Goal: Task Accomplishment & Management: Use online tool/utility

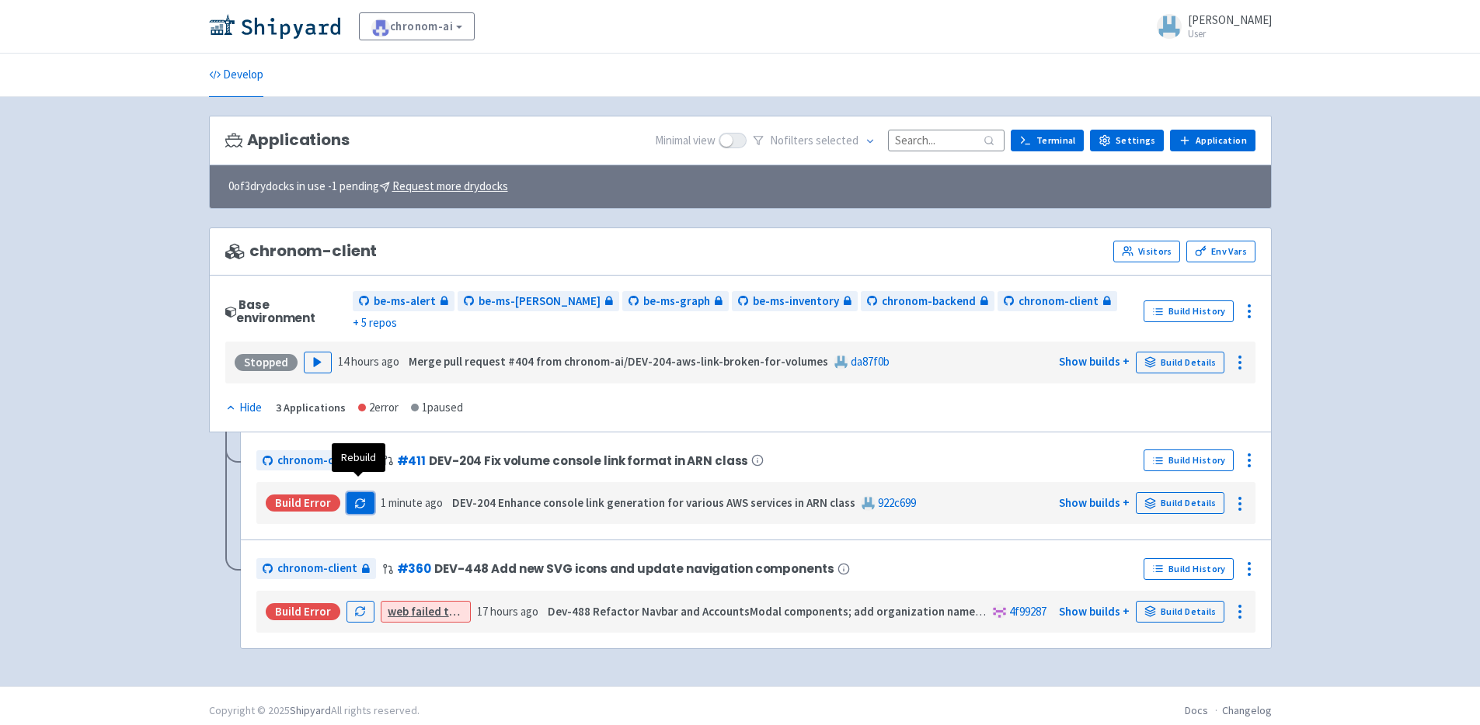
click at [356, 498] on icon "button" at bounding box center [360, 504] width 12 height 12
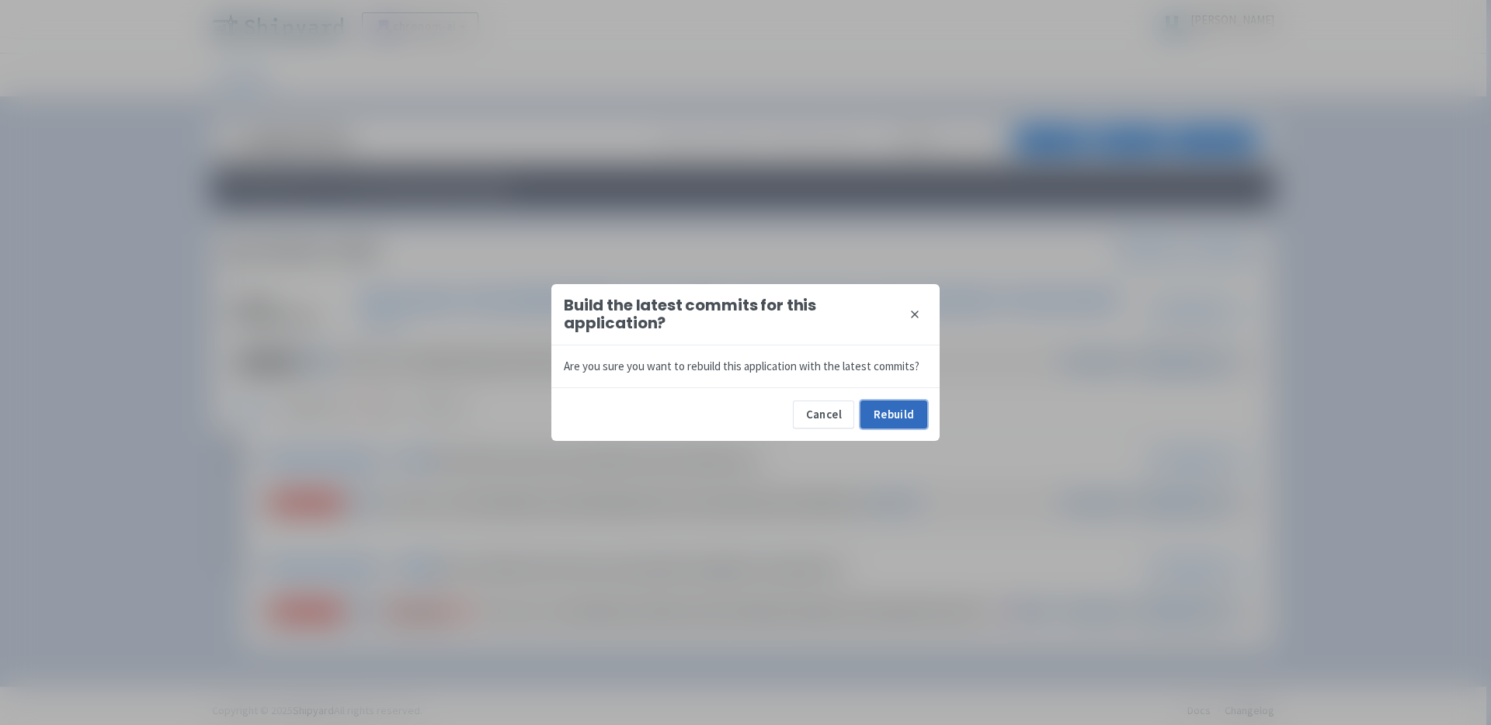
click at [916, 417] on button "Rebuild" at bounding box center [894, 415] width 67 height 28
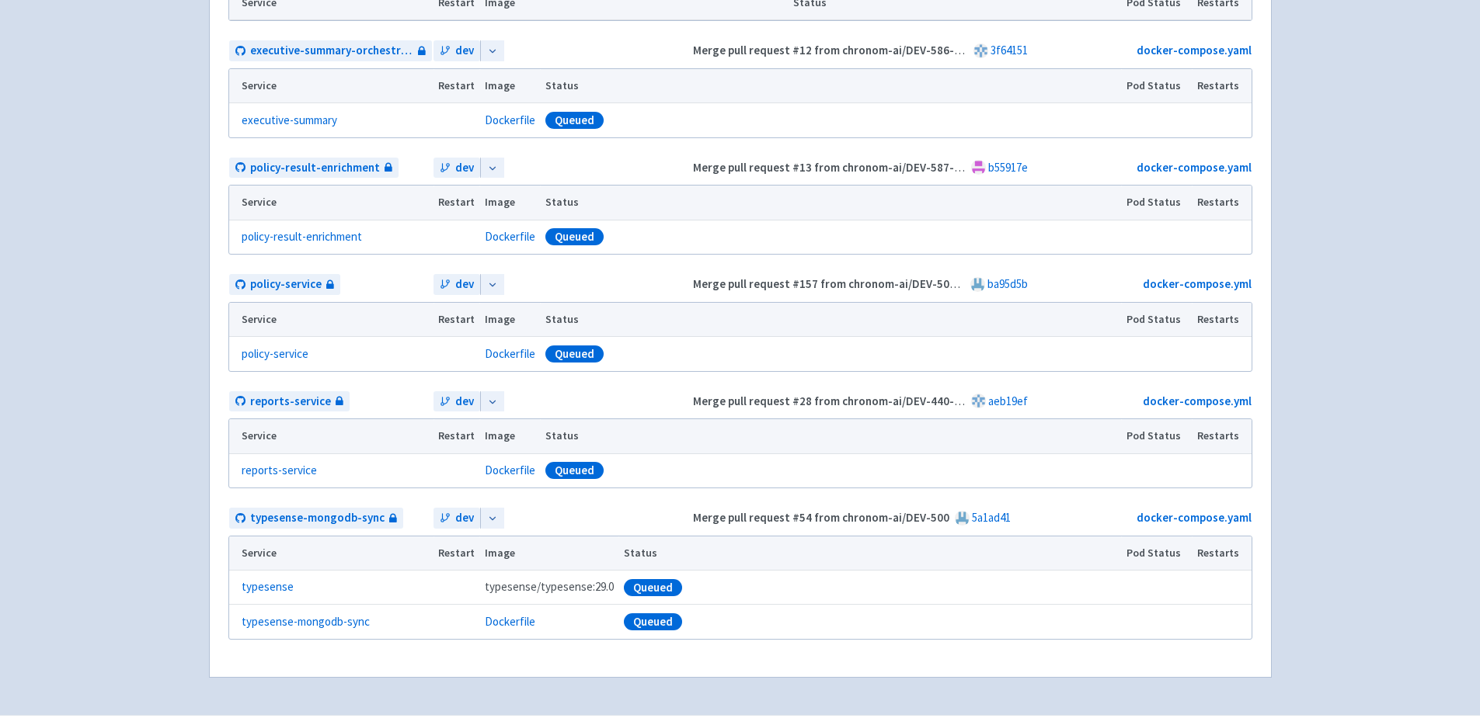
scroll to position [1094, 0]
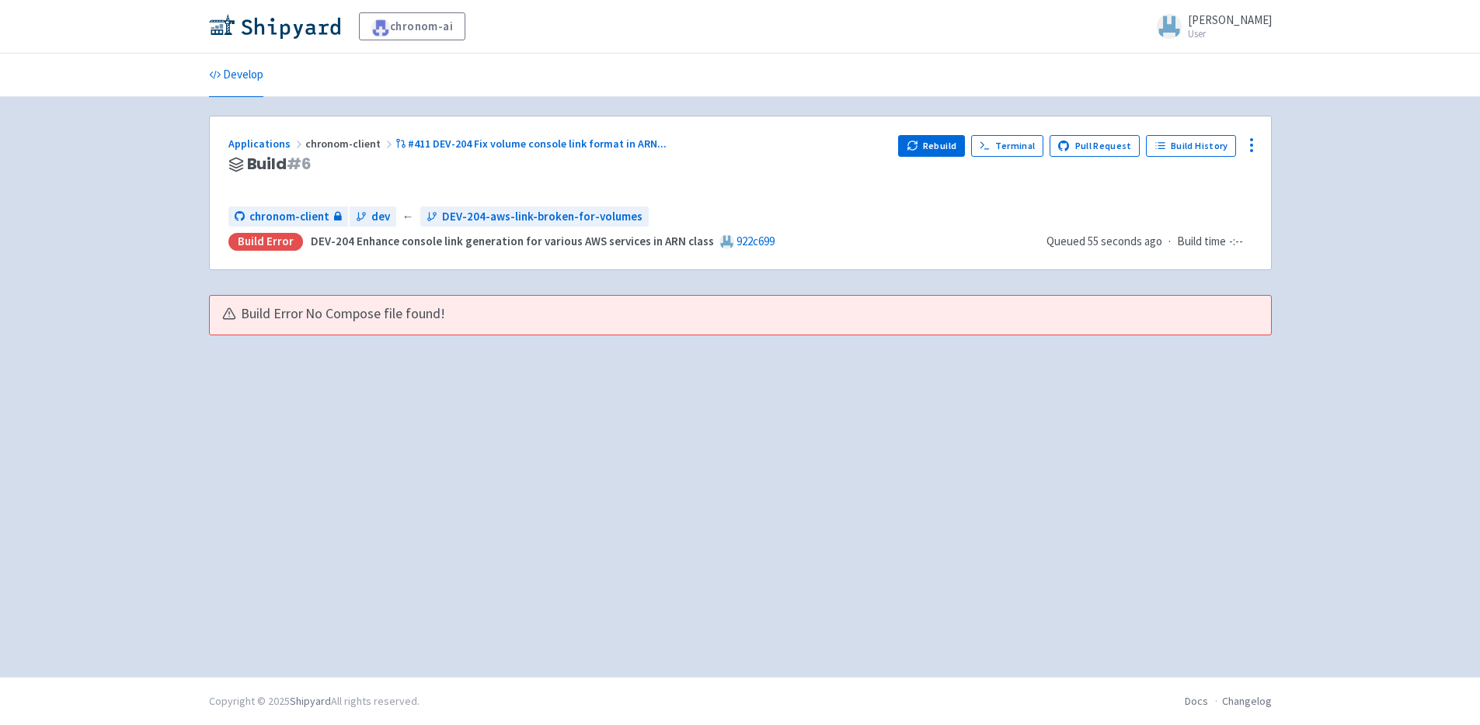
scroll to position [0, 0]
click at [368, 315] on span "No Compose file found!" at bounding box center [375, 314] width 140 height 18
click at [372, 314] on span "No Compose file found!" at bounding box center [375, 314] width 140 height 18
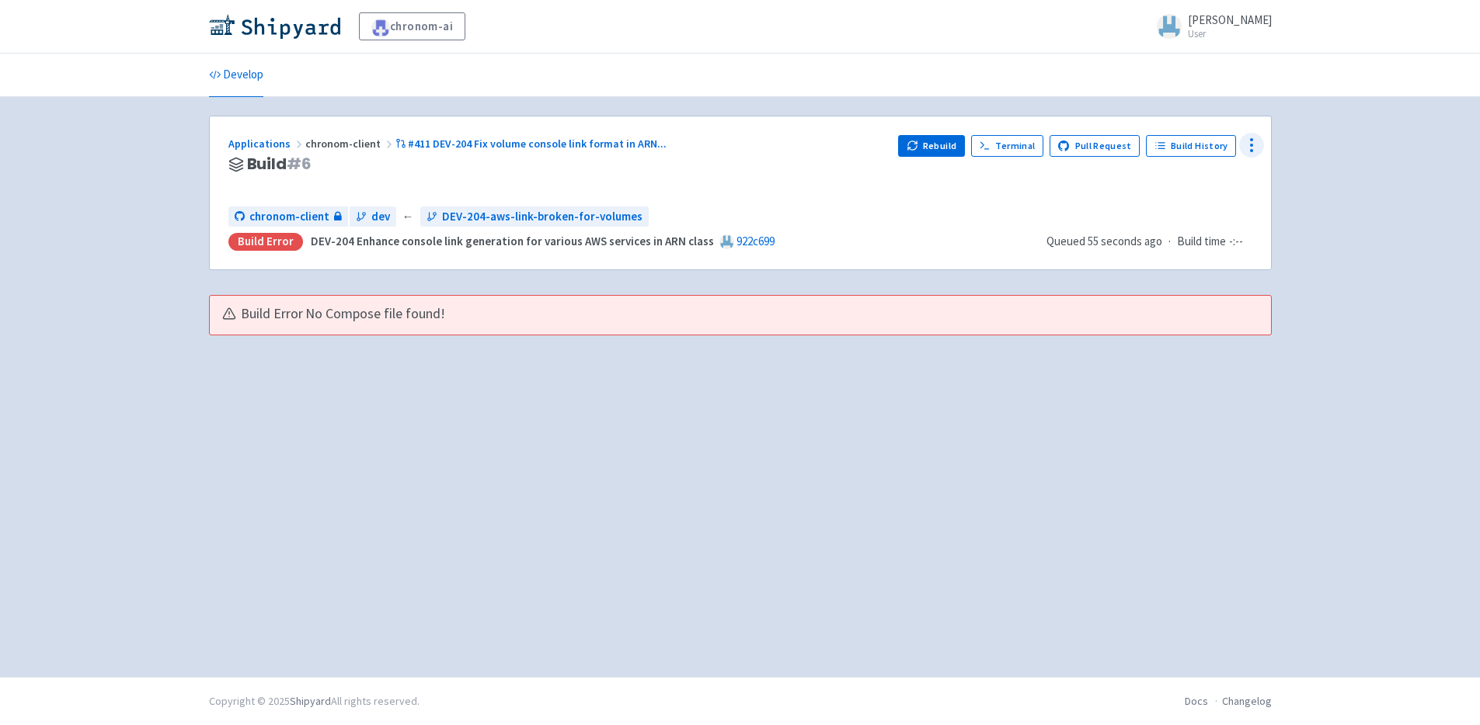
click at [1246, 140] on icon at bounding box center [1251, 145] width 19 height 19
click at [1091, 187] on div "Rebuild Terminal Pull Request Build History Configure Visitors Env Vars" at bounding box center [1074, 164] width 353 height 59
click at [1193, 151] on link "Build History" at bounding box center [1191, 146] width 90 height 22
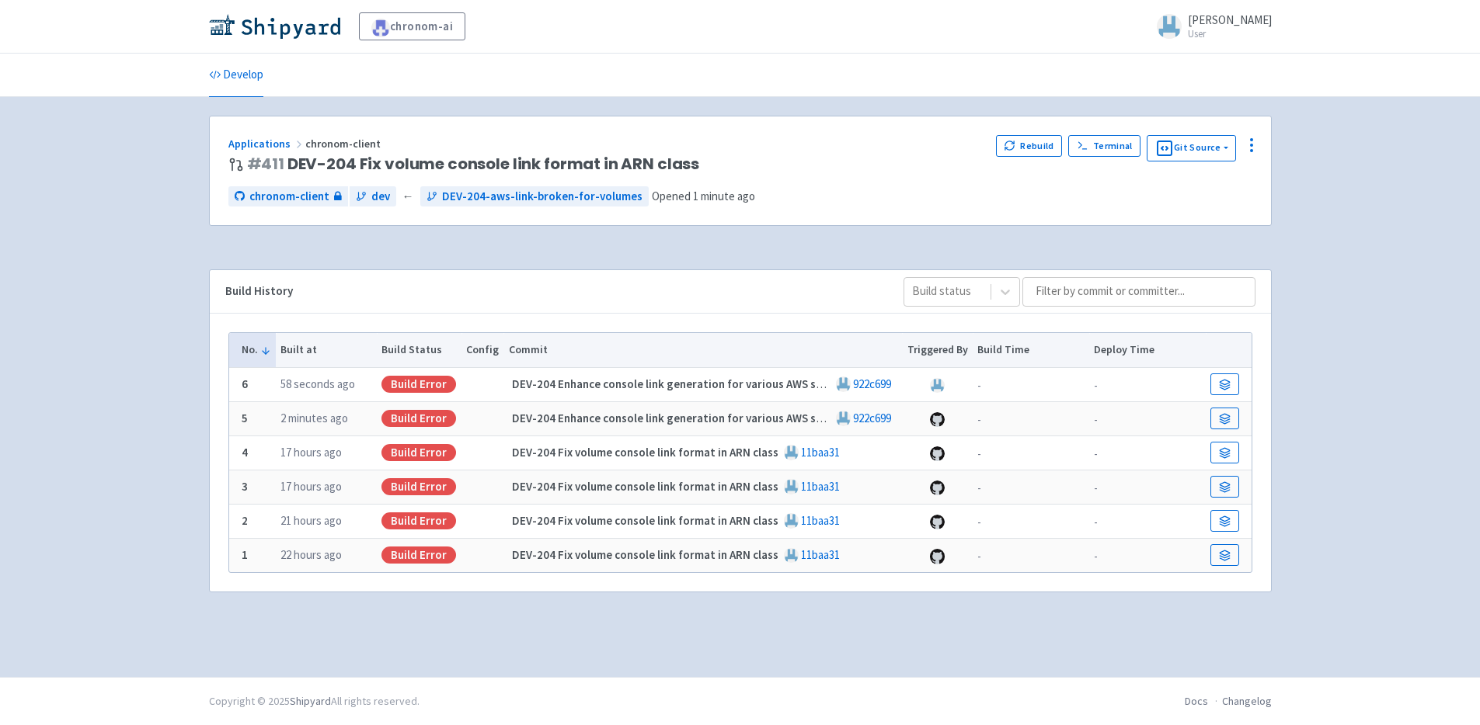
click at [268, 382] on td "6" at bounding box center [252, 384] width 47 height 34
click at [231, 77] on link "Develop" at bounding box center [236, 75] width 54 height 43
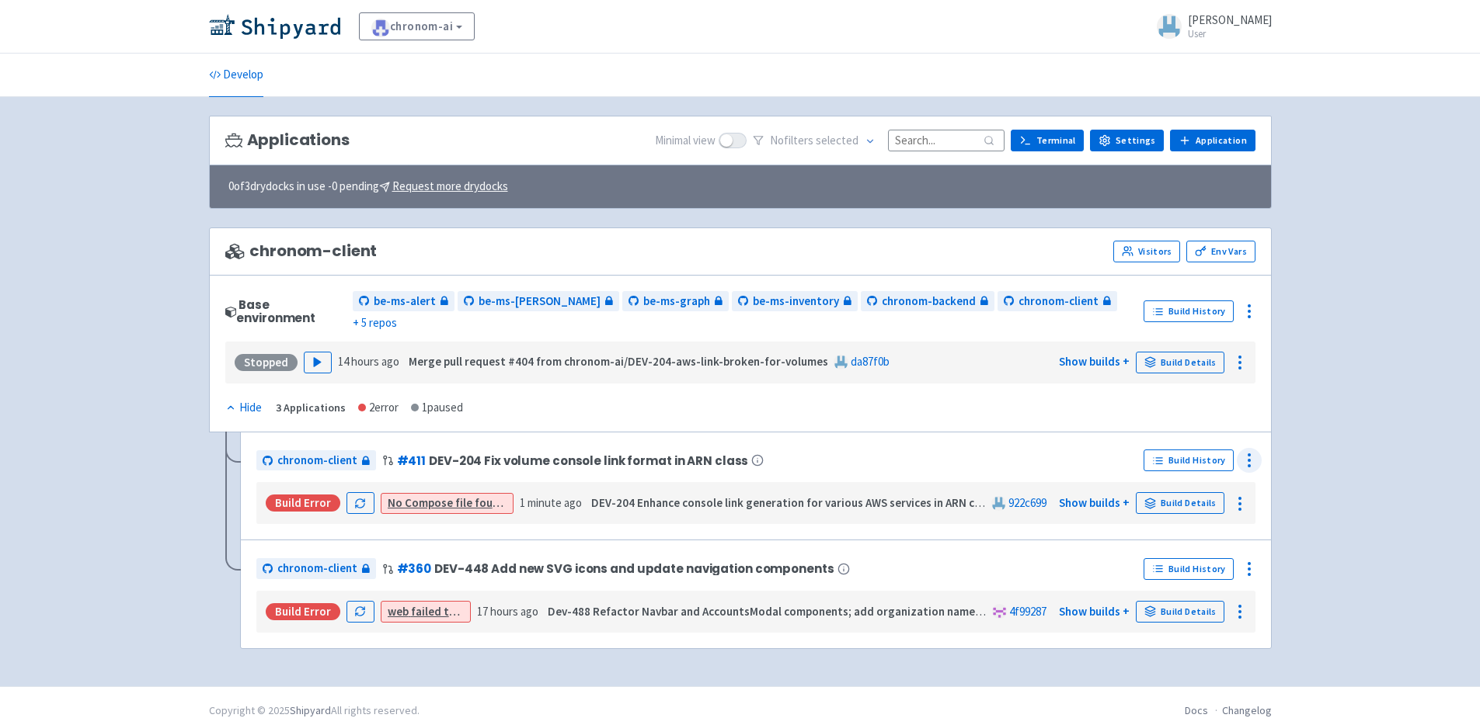
click at [1251, 451] on icon at bounding box center [1249, 460] width 19 height 19
click at [1084, 454] on div "chronom-client # 411 DEV-204 Fix volume console link format in ARN class" at bounding box center [697, 460] width 882 height 25
click at [1161, 492] on link "Build Details" at bounding box center [1180, 503] width 89 height 22
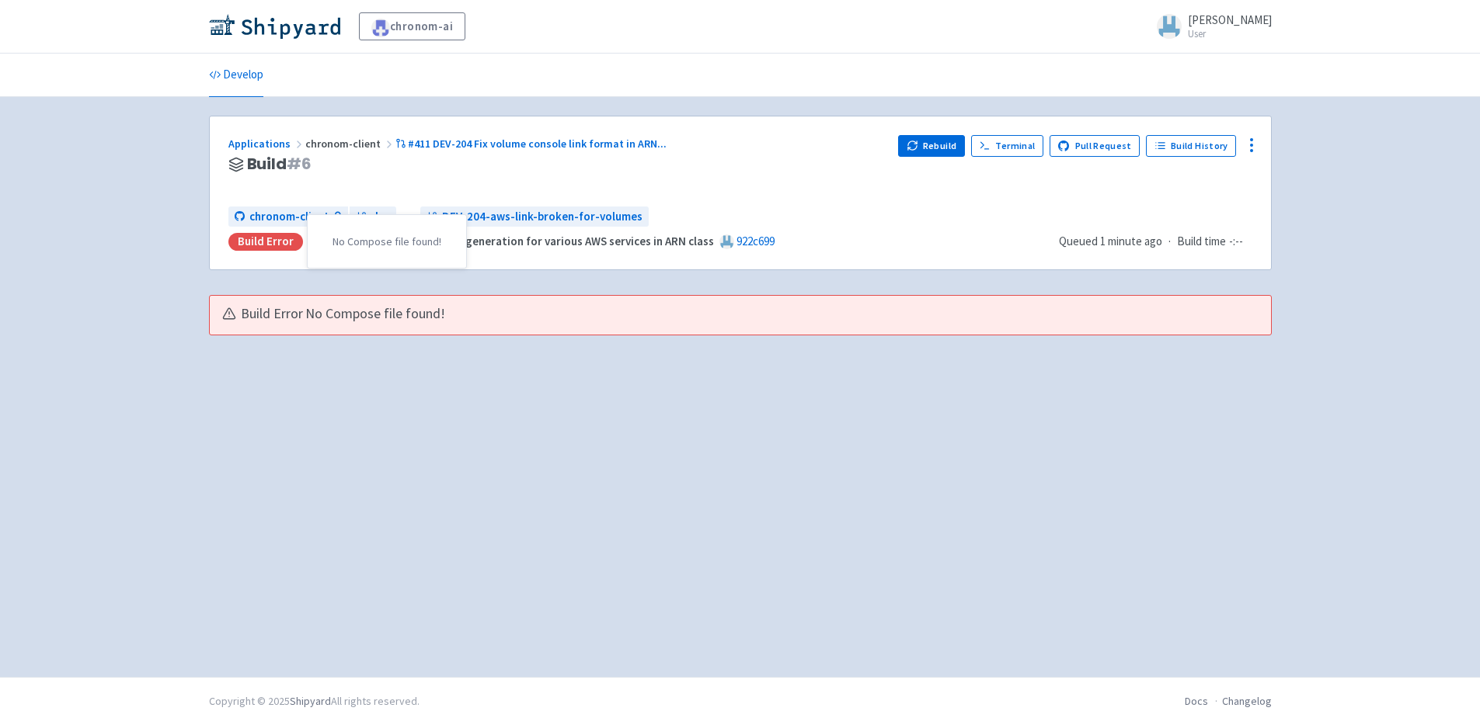
click at [279, 241] on div "Build Error" at bounding box center [265, 242] width 75 height 18
click at [928, 145] on button "Rebuild" at bounding box center [931, 146] width 67 height 22
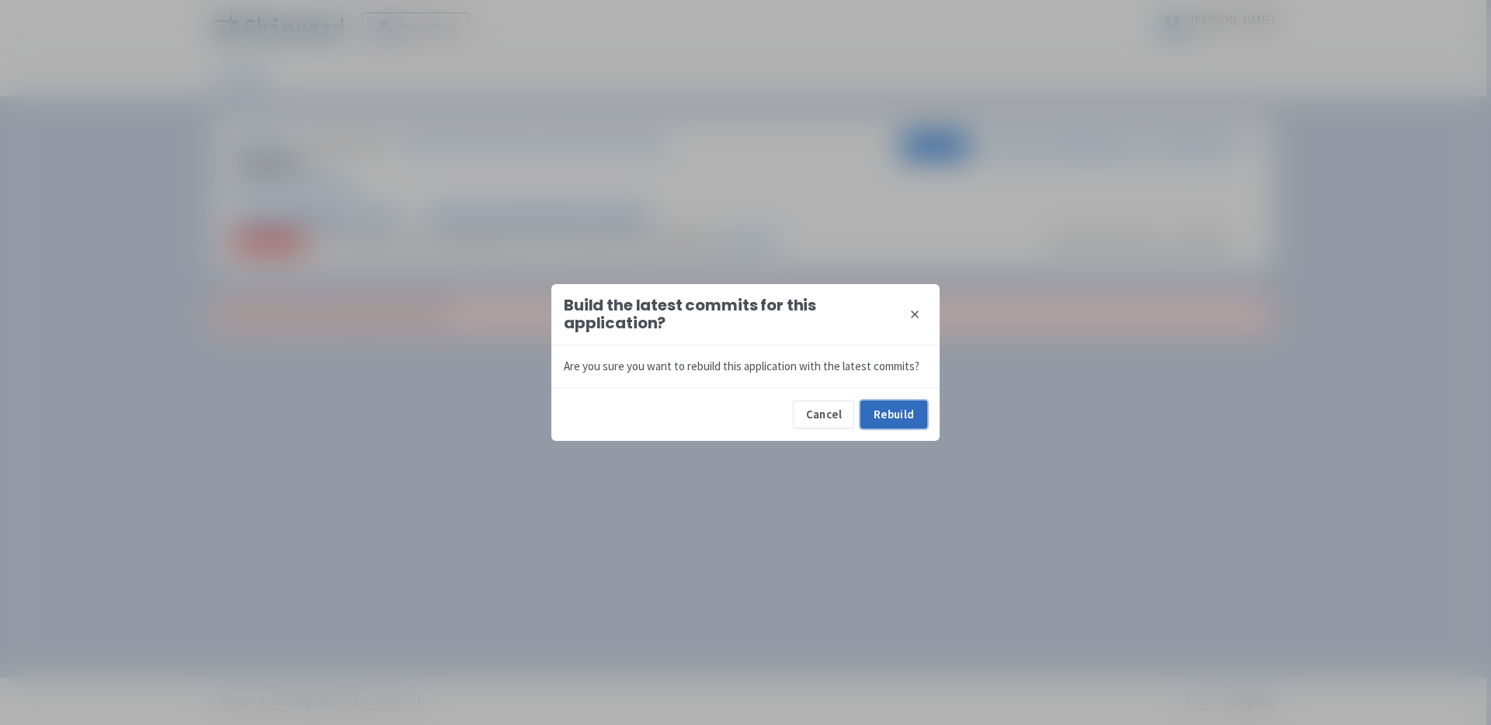
click at [901, 415] on button "Rebuild" at bounding box center [894, 415] width 67 height 28
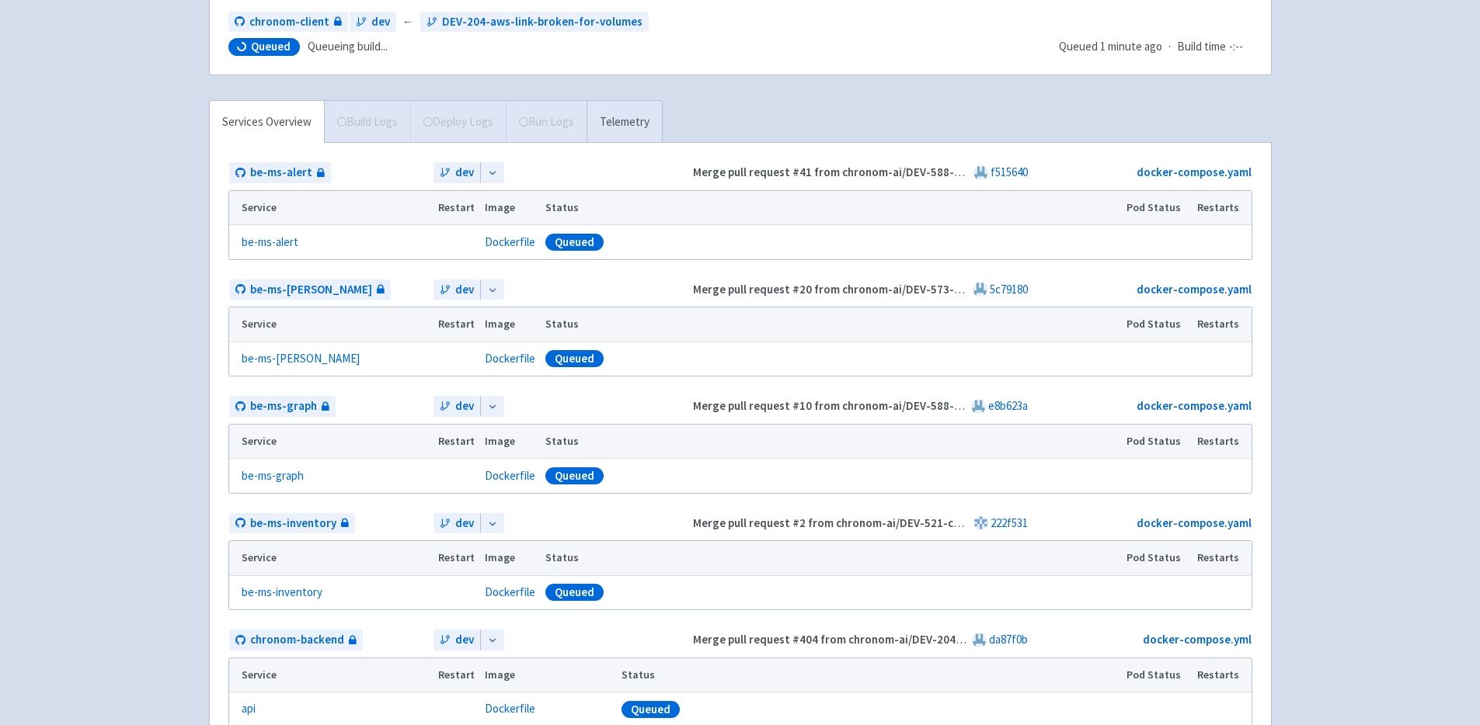
scroll to position [165, 0]
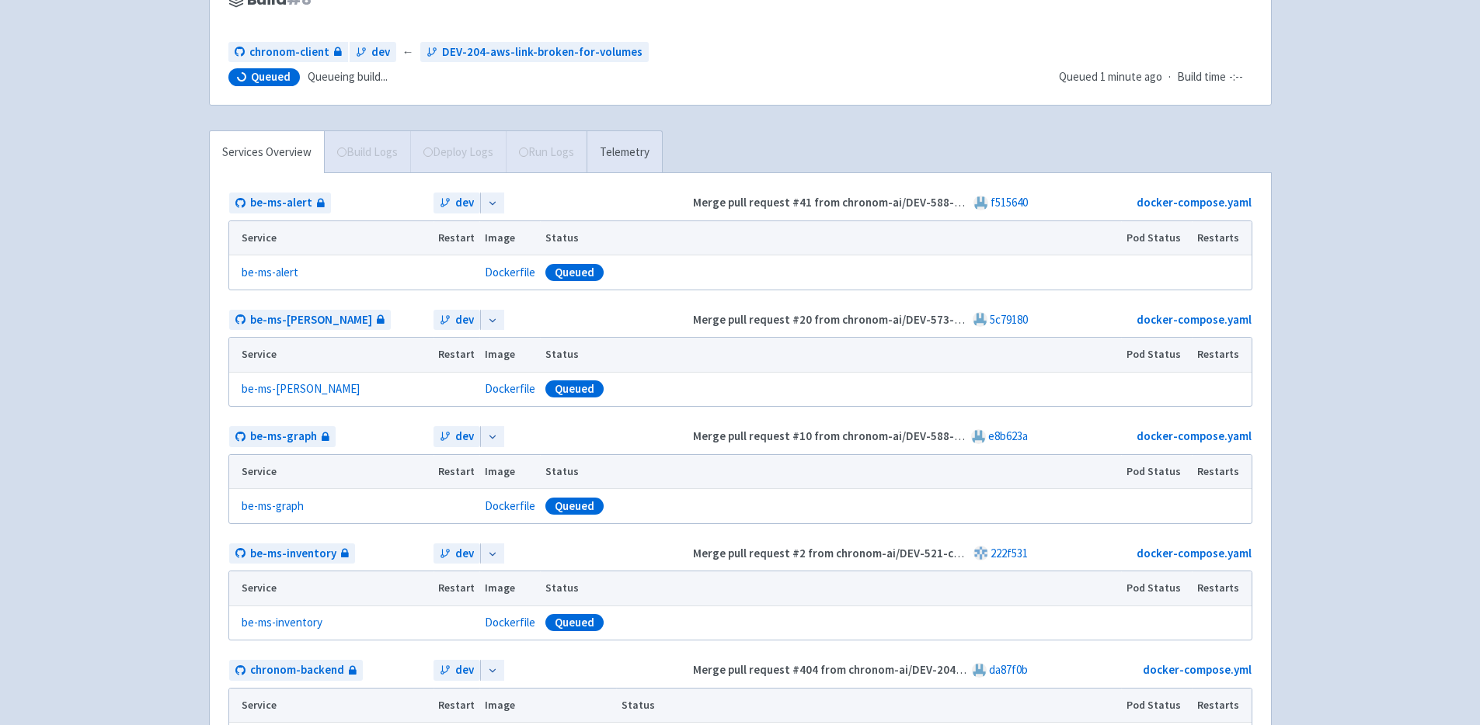
click at [52, 366] on div "chronom-ai [PERSON_NAME] User Profile Sign out Develop" at bounding box center [740, 702] width 1480 height 1734
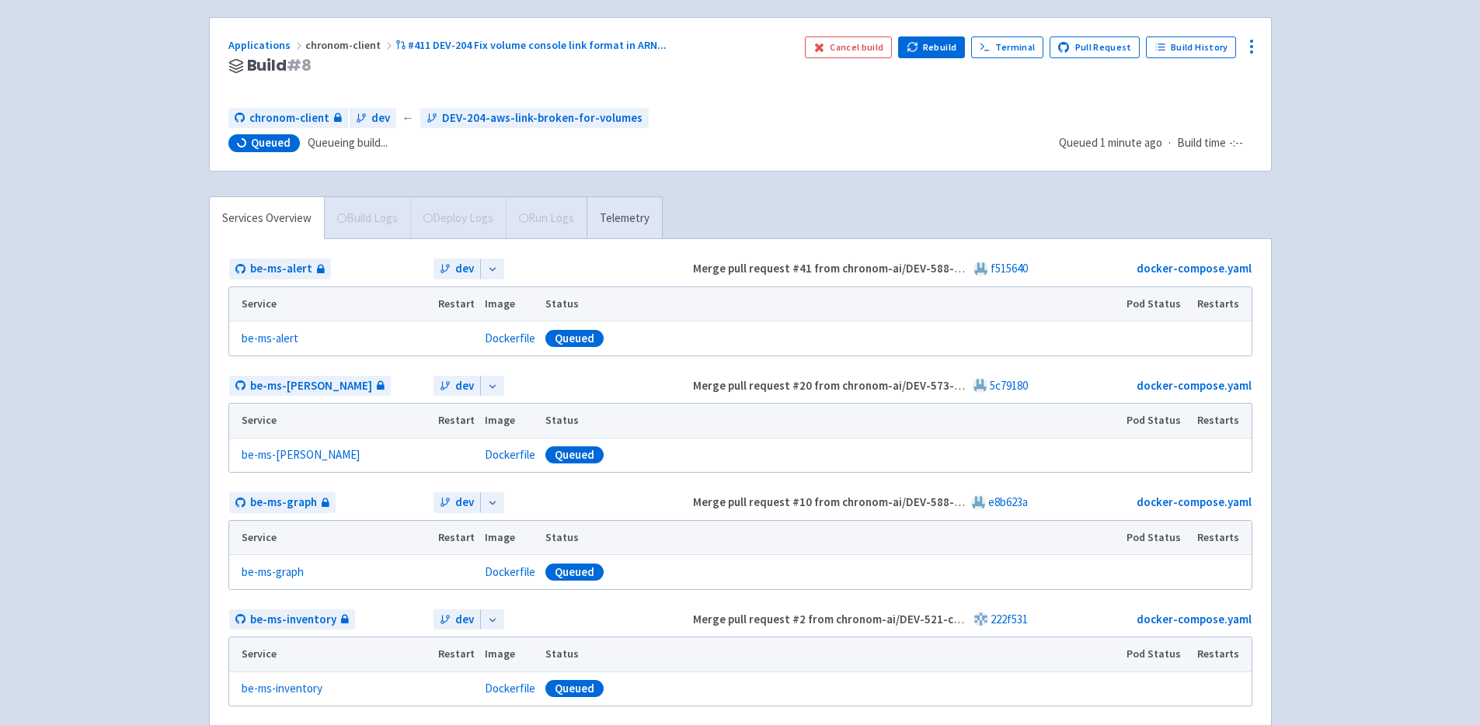
scroll to position [0, 0]
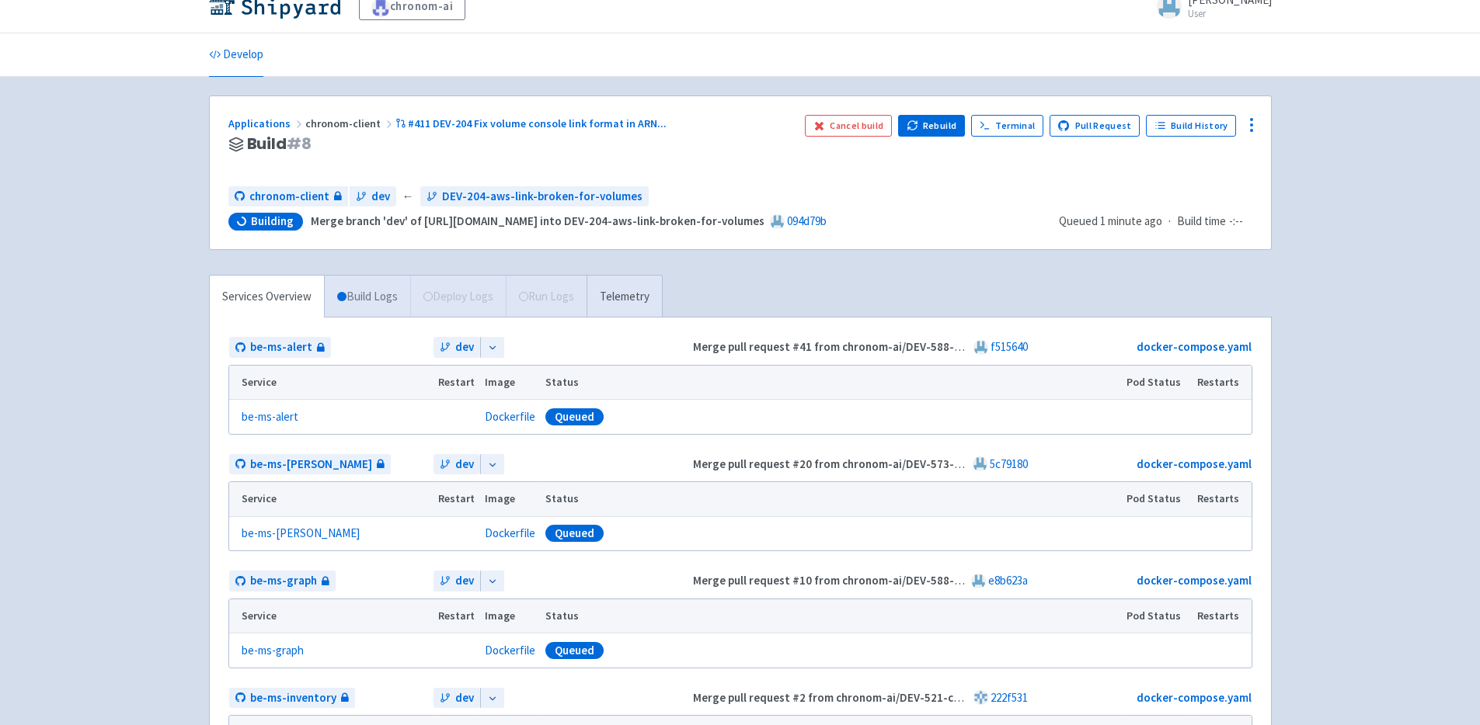
click at [374, 296] on link "Build Logs" at bounding box center [367, 297] width 85 height 43
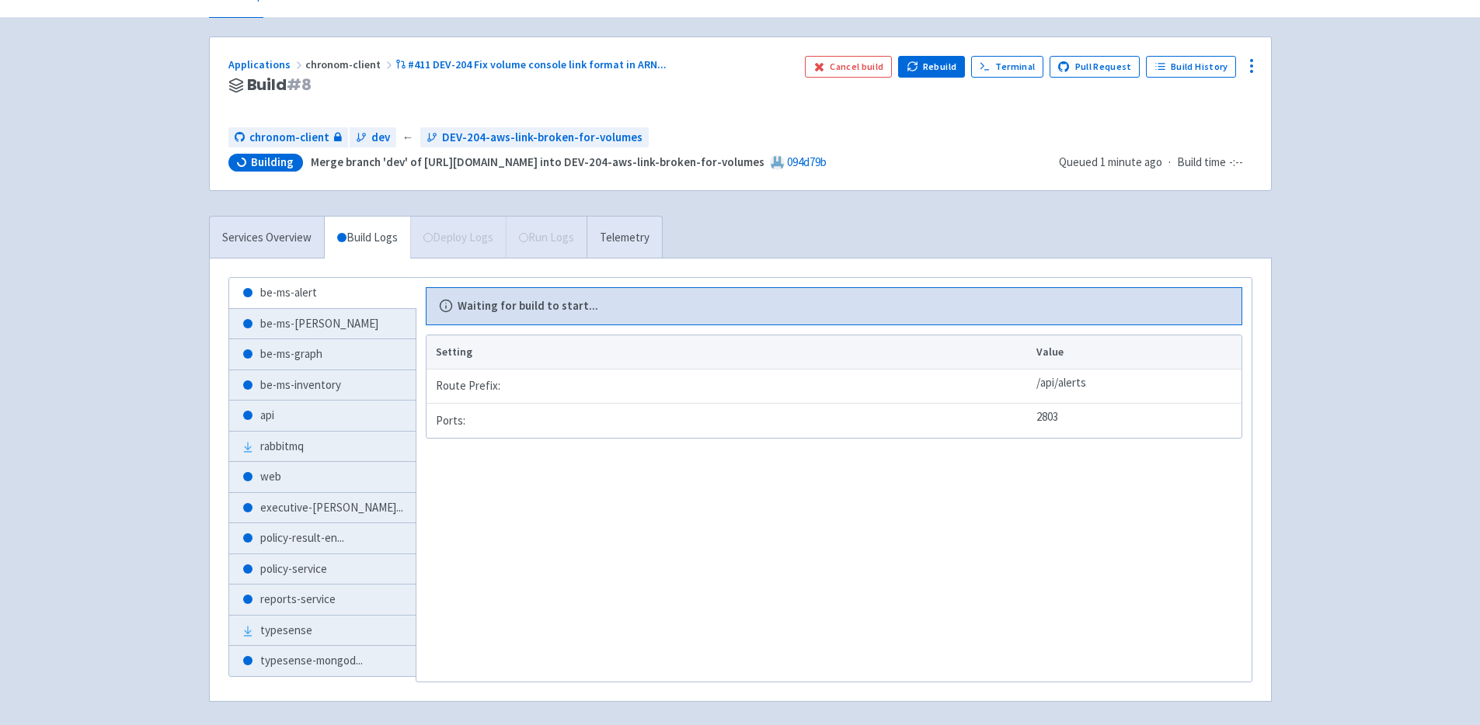
scroll to position [99, 0]
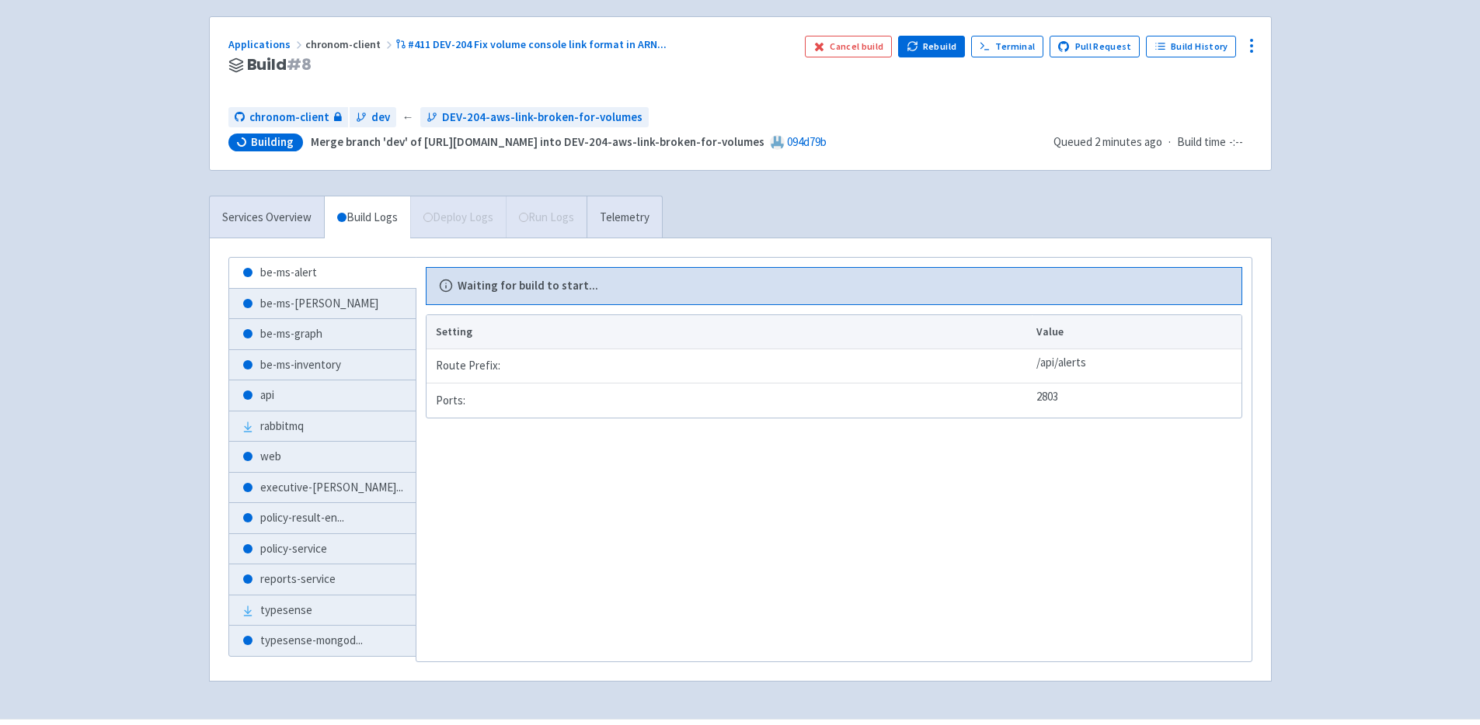
click at [54, 269] on div "chronom-ai [PERSON_NAME] User Profile Sign out Develop" at bounding box center [740, 310] width 1480 height 819
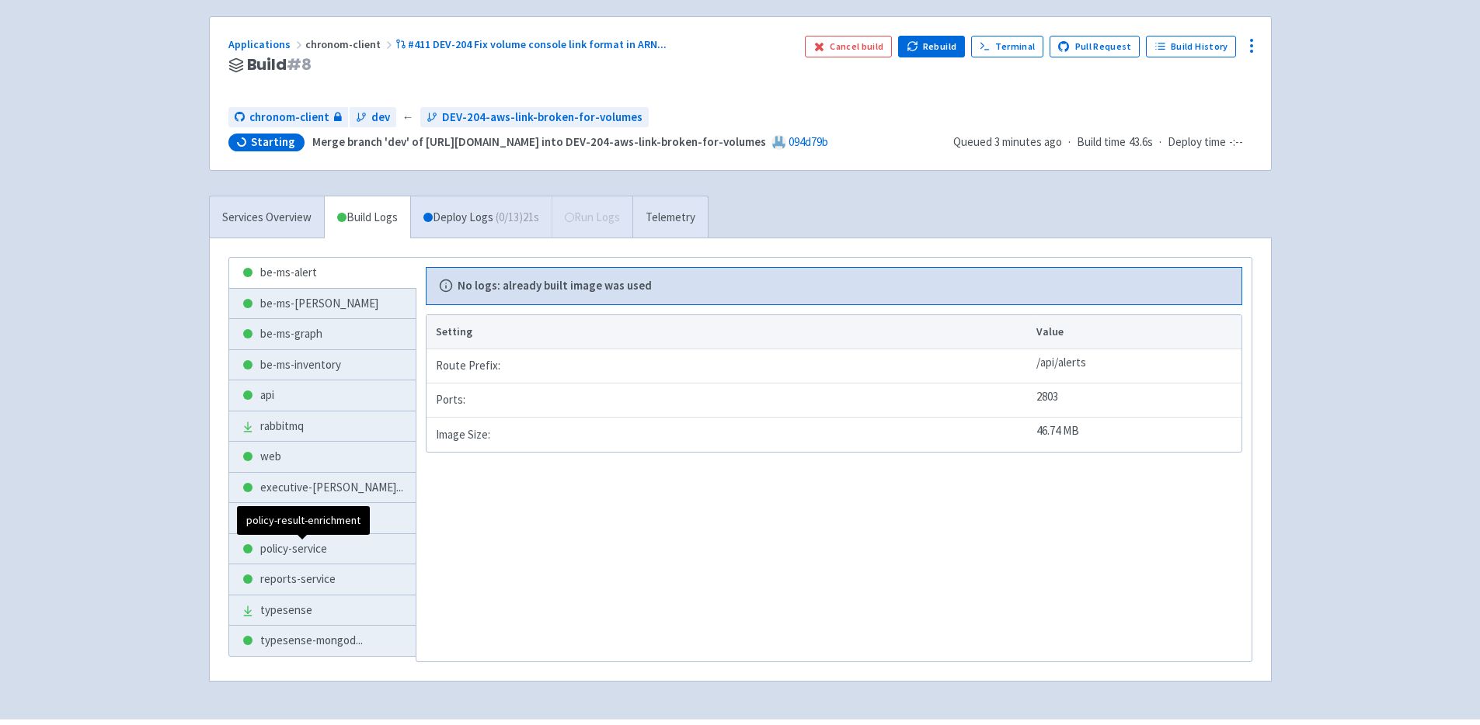
scroll to position [172, 0]
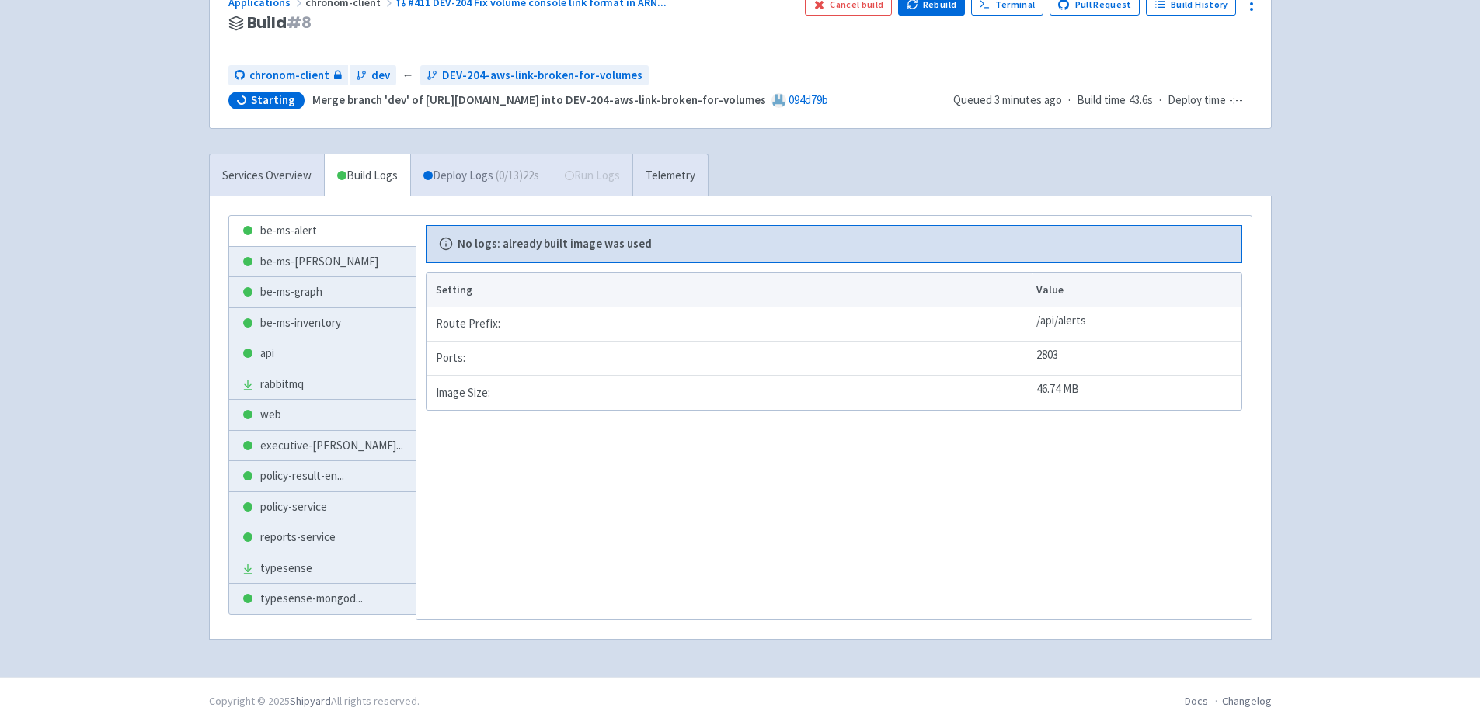
click at [458, 180] on link "Deploy Logs ( 0 / 13 ) 22s" at bounding box center [480, 176] width 141 height 43
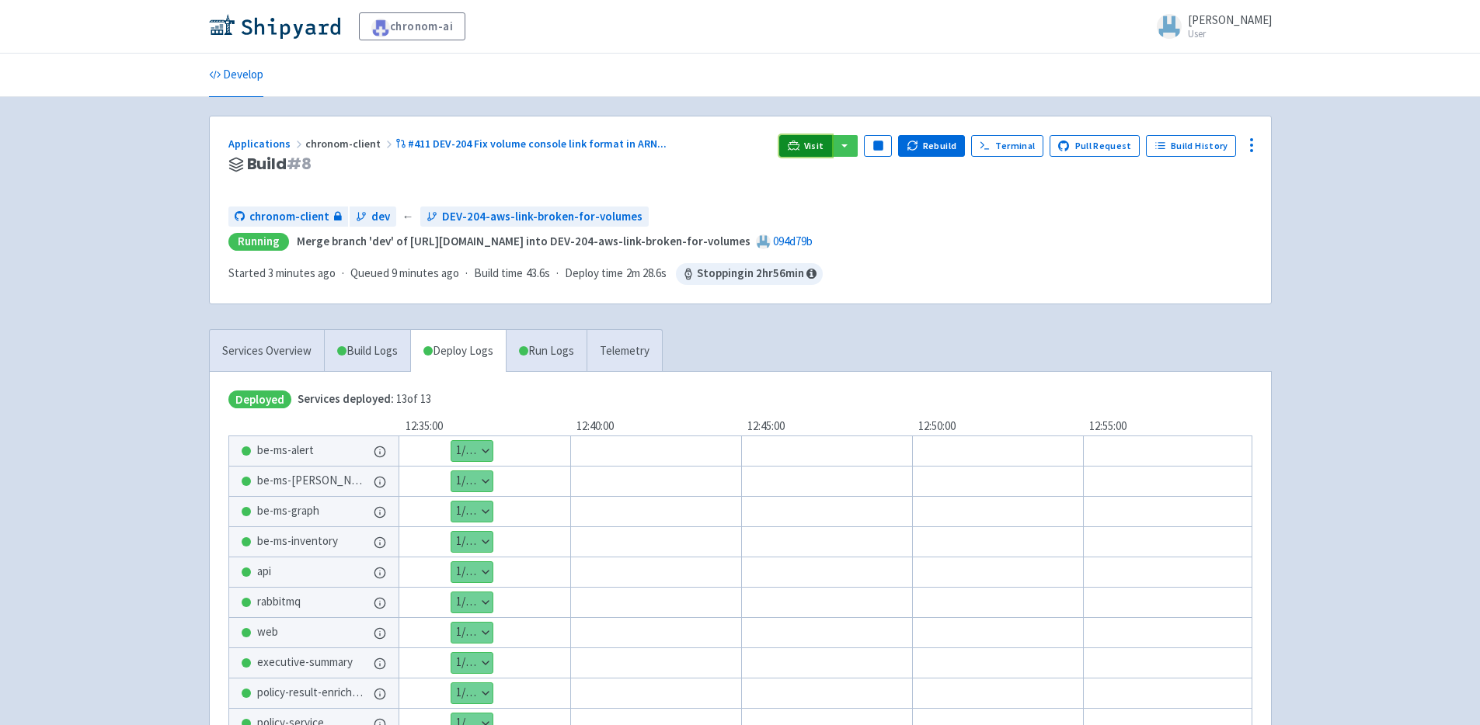
click at [799, 149] on icon at bounding box center [793, 149] width 12 height 2
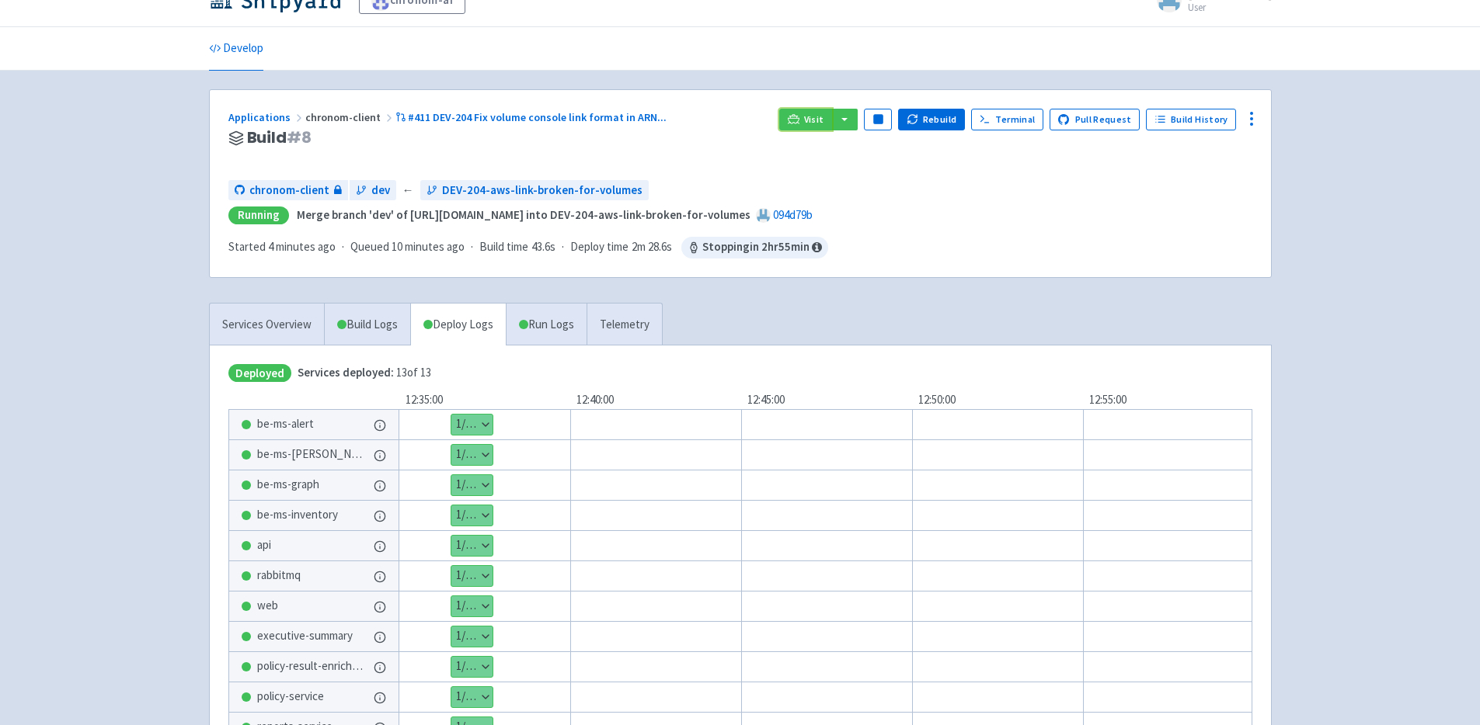
scroll to position [47, 0]
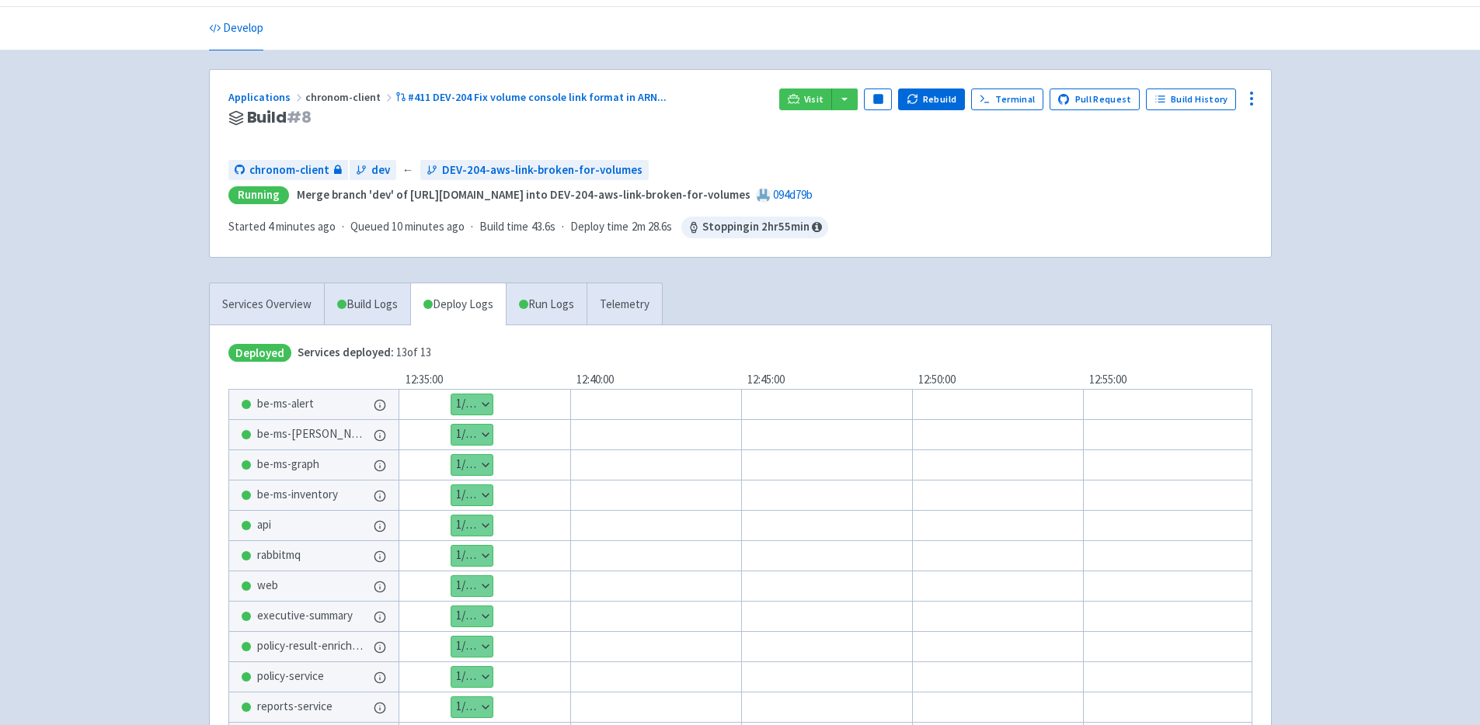
click at [462, 469] on button "Show details" at bounding box center [471, 465] width 41 height 20
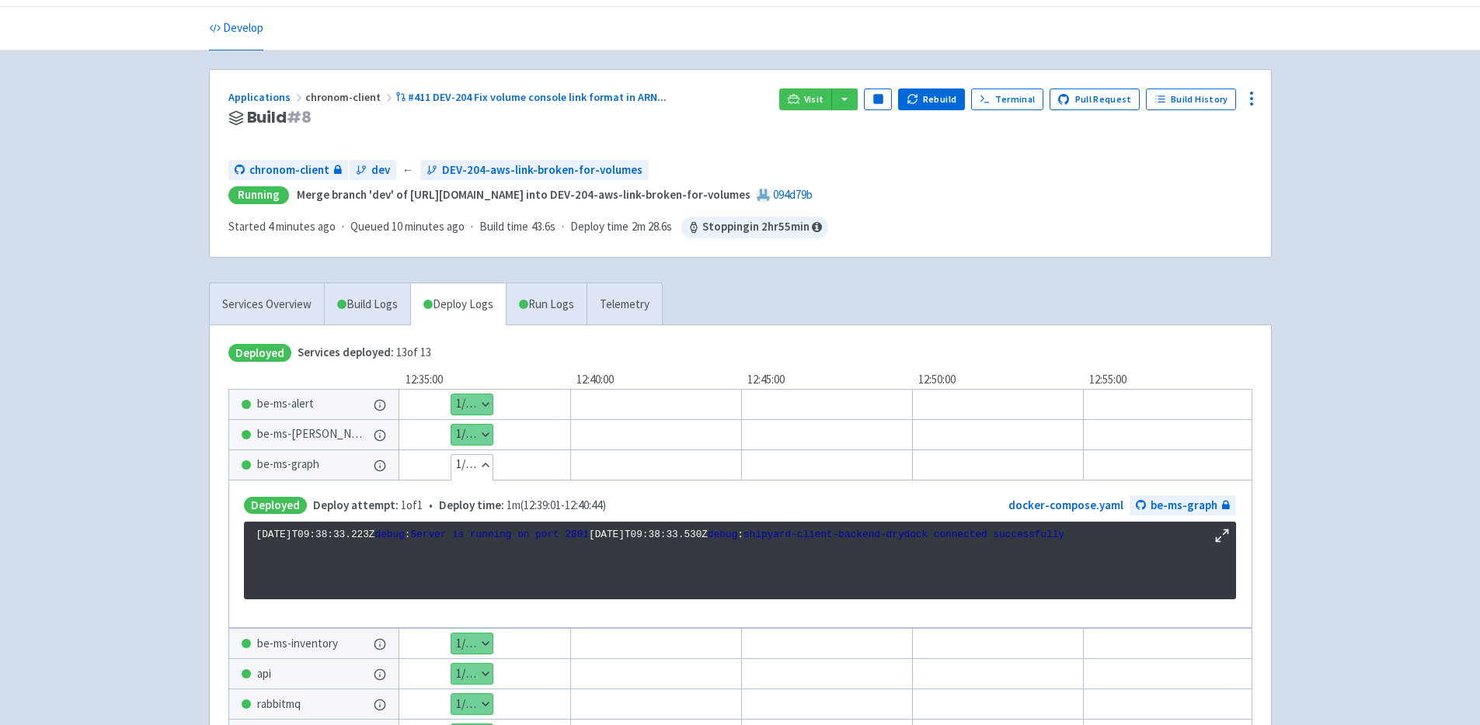
click at [476, 464] on button "Hide details" at bounding box center [471, 465] width 41 height 20
